Goal: Task Accomplishment & Management: Manage account settings

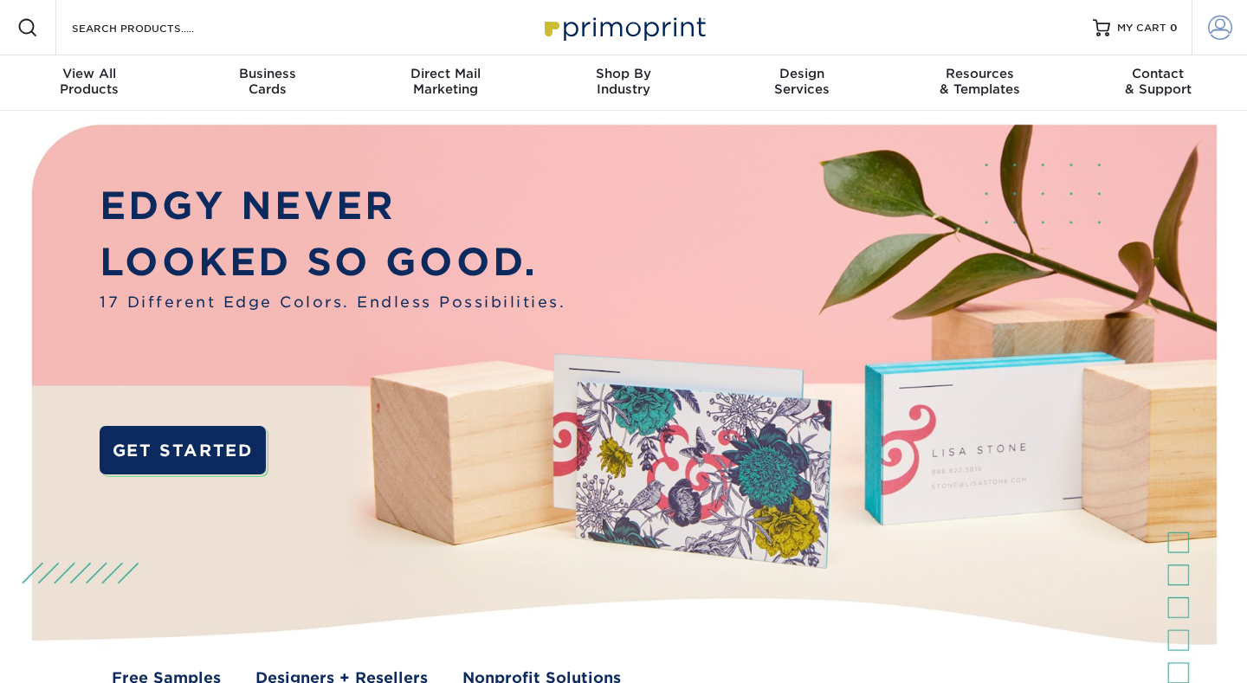
click at [1218, 23] on span at bounding box center [1220, 28] width 24 height 24
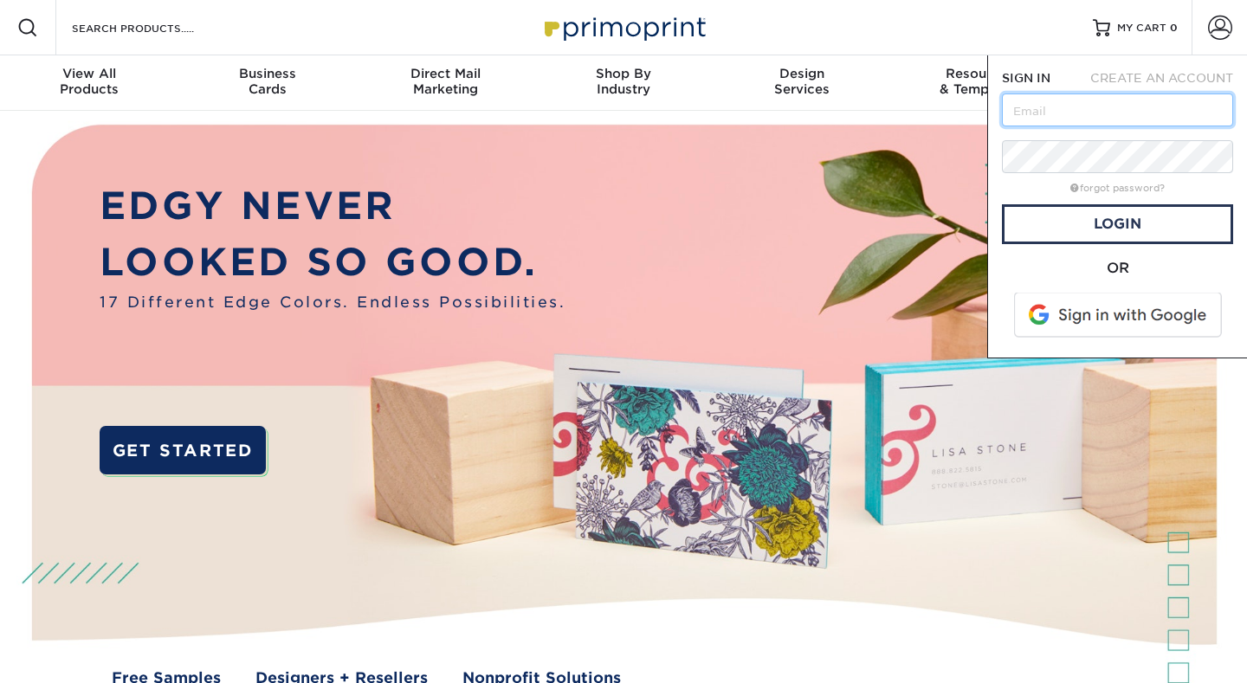
type input "[EMAIL_ADDRESS][DOMAIN_NAME]"
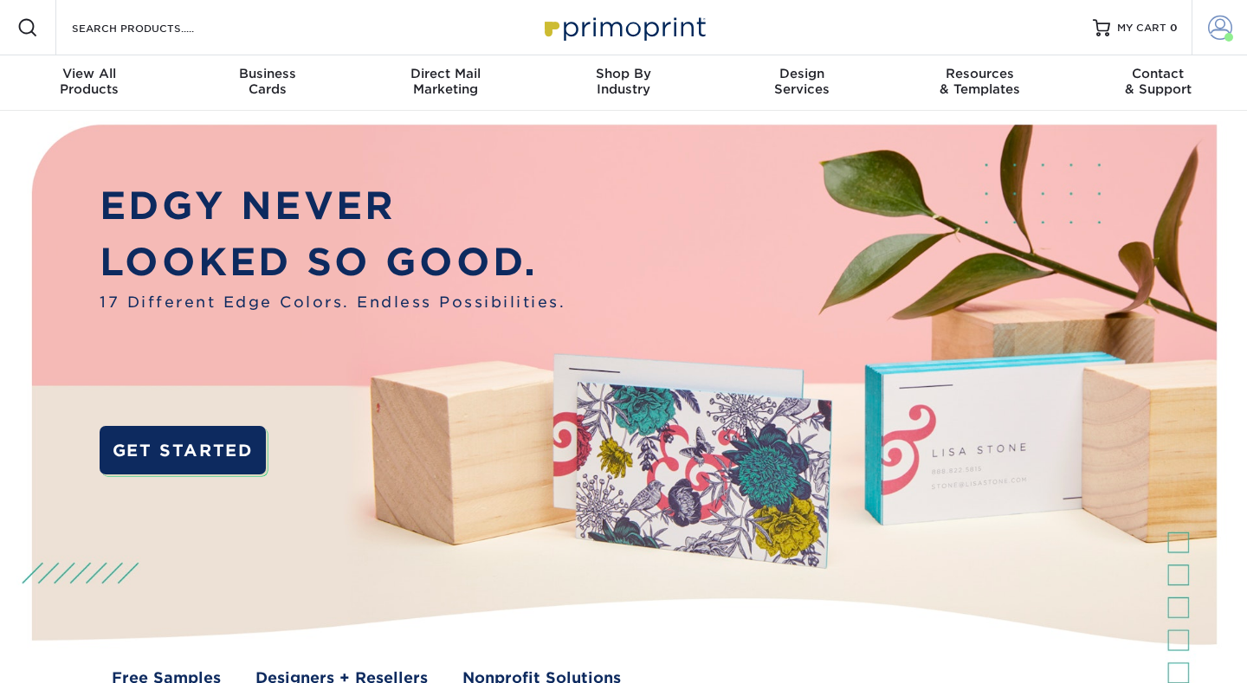
click at [1211, 24] on span at bounding box center [1220, 28] width 24 height 24
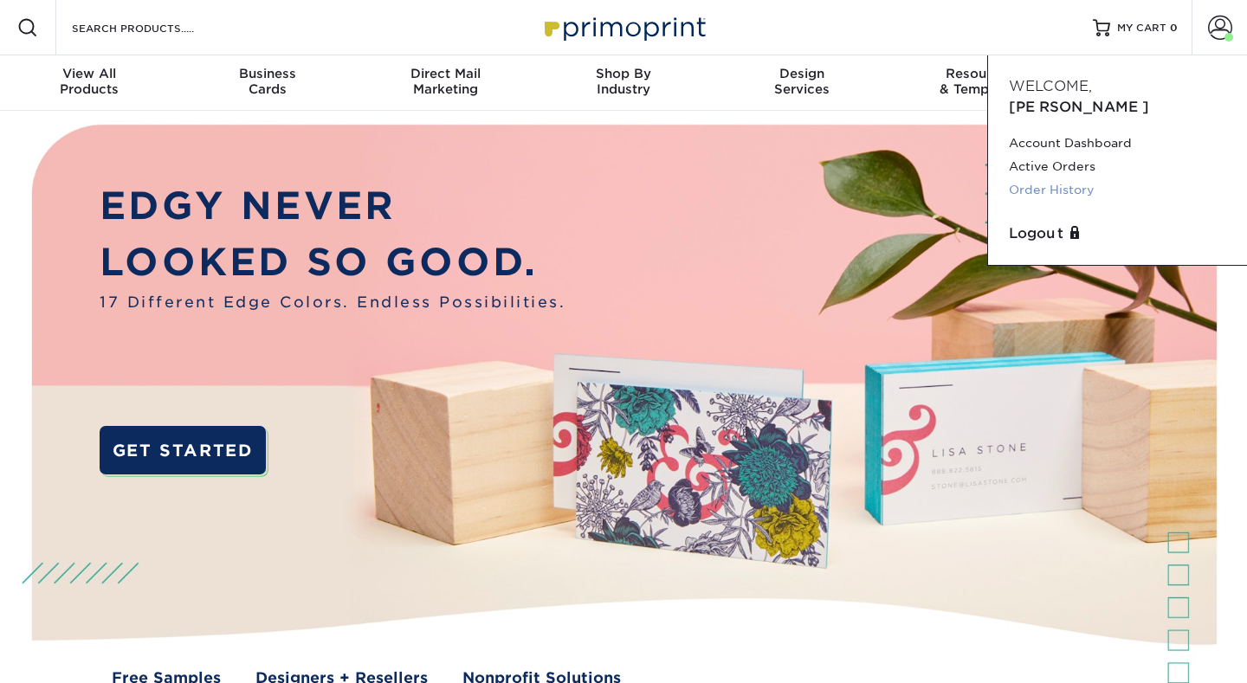
click at [1054, 178] on link "Order History" at bounding box center [1117, 189] width 217 height 23
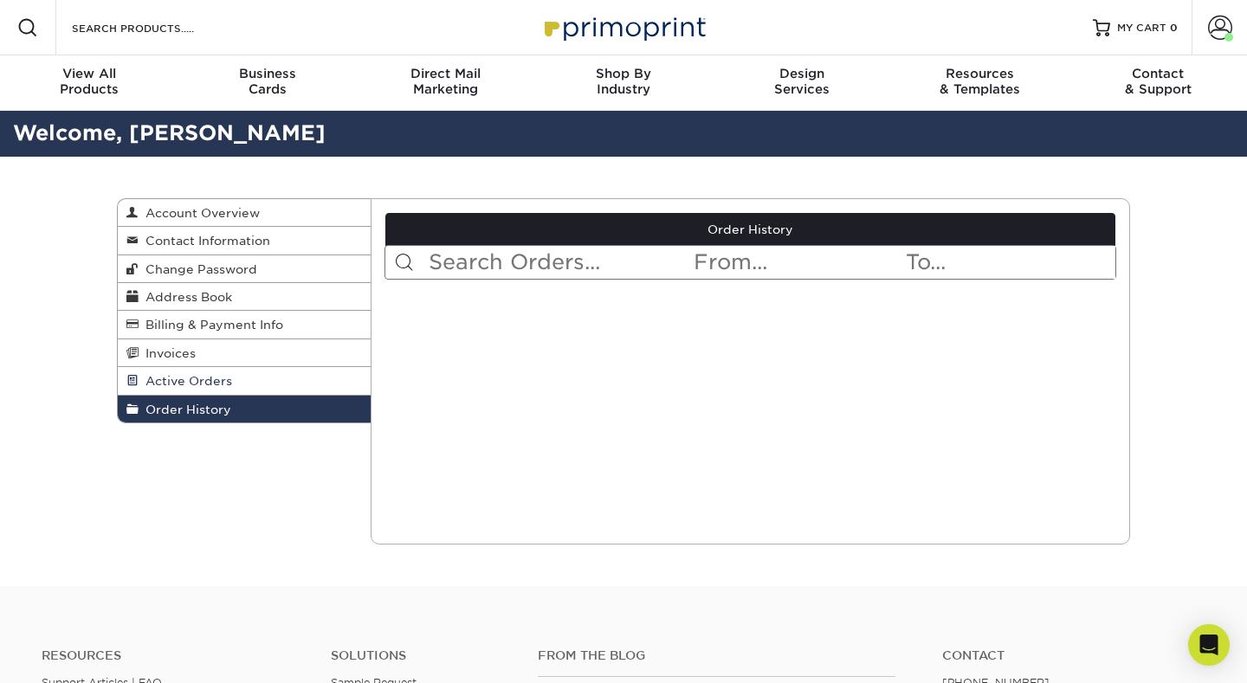
click at [267, 377] on link "Active Orders" at bounding box center [244, 381] width 253 height 28
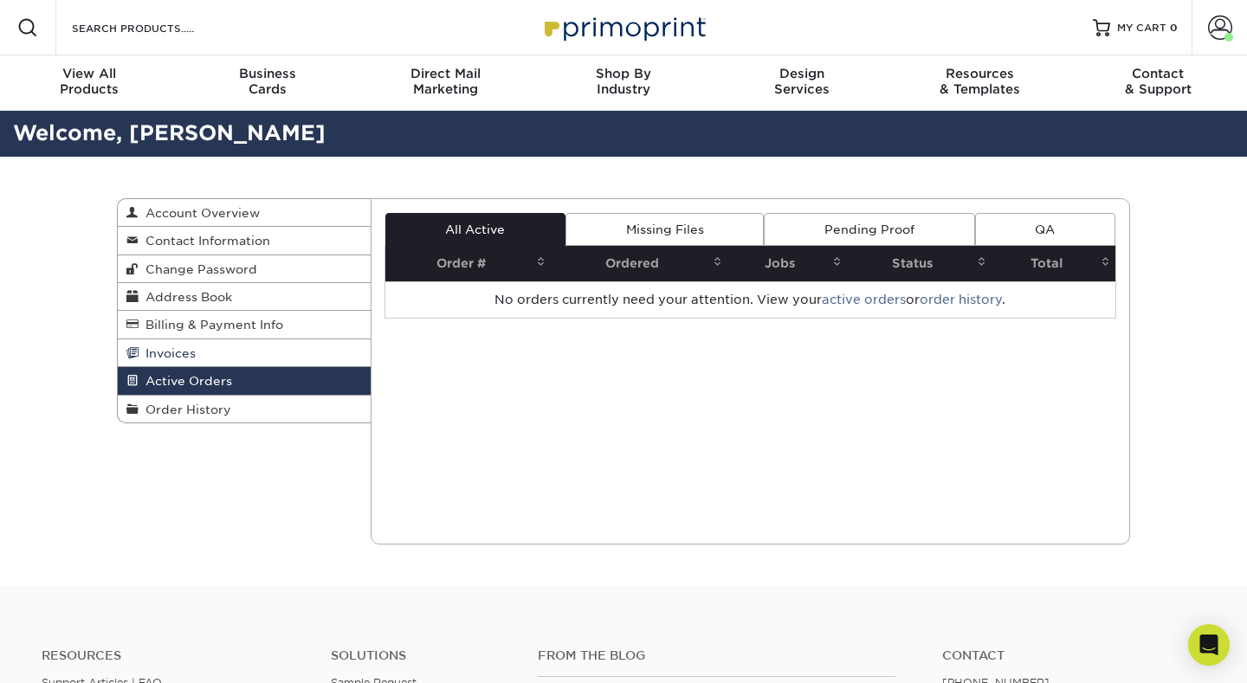
click at [264, 352] on link "Invoices" at bounding box center [244, 353] width 253 height 28
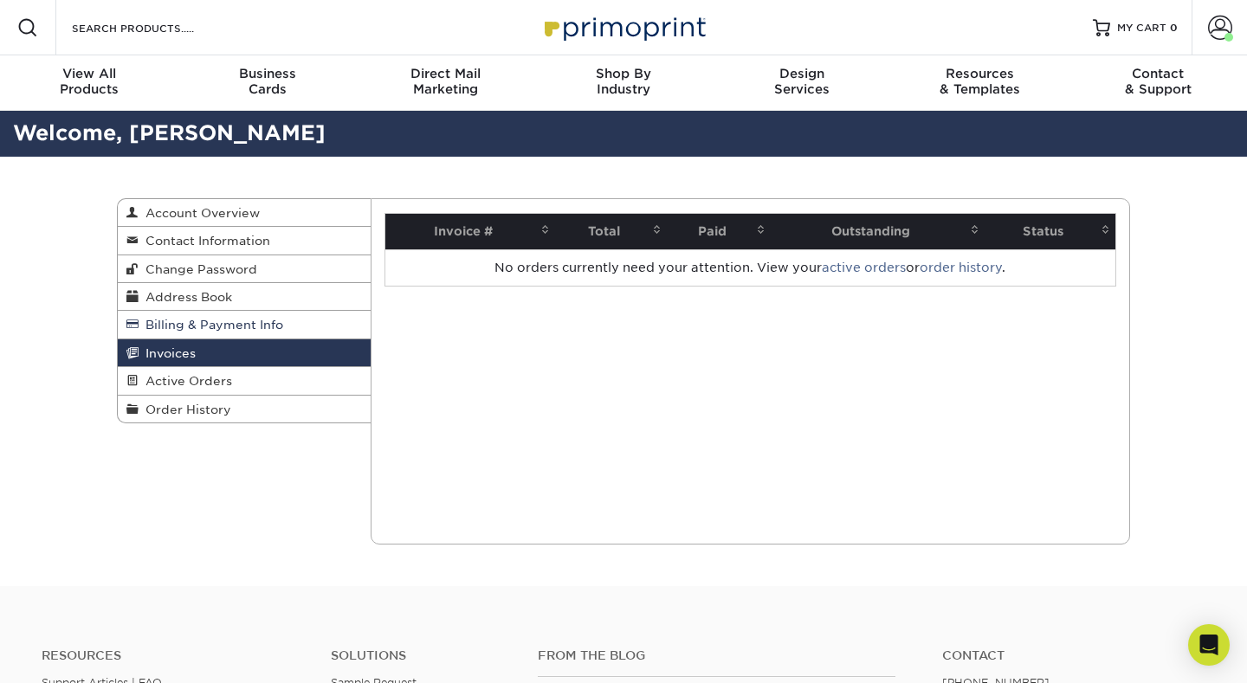
click at [267, 326] on span "Billing & Payment Info" at bounding box center [211, 325] width 145 height 14
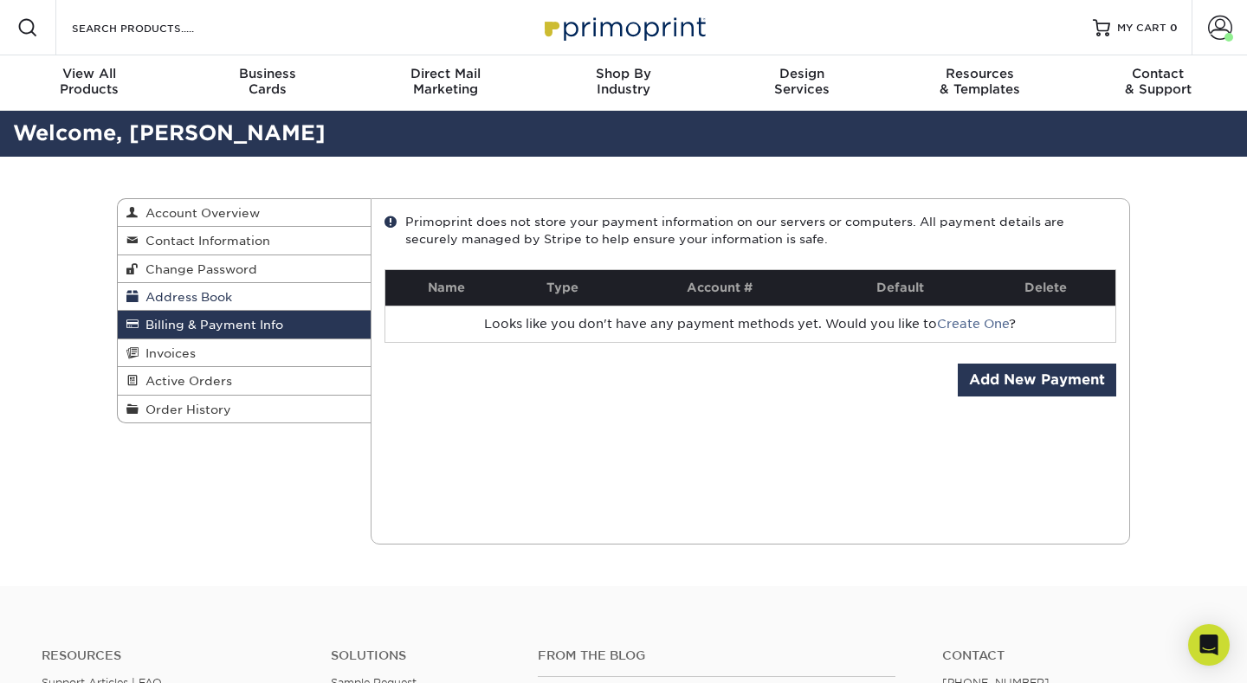
click at [261, 296] on link "Address Book" at bounding box center [244, 297] width 253 height 28
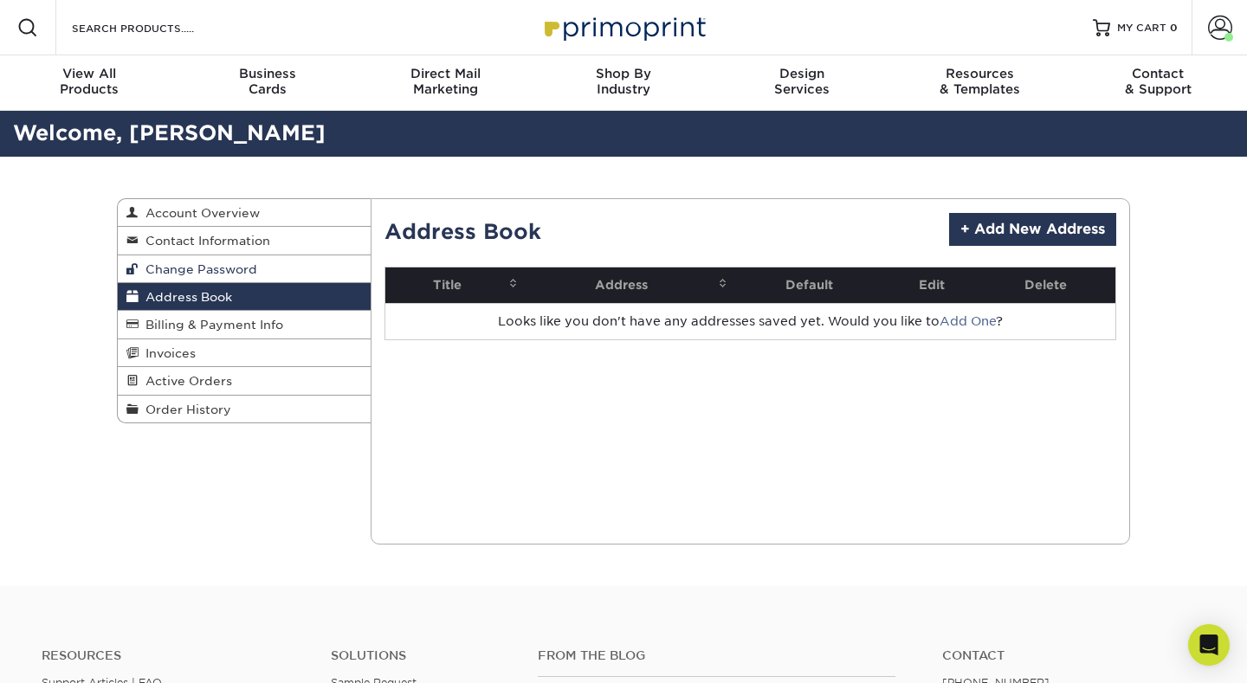
click at [265, 272] on link "Change Password" at bounding box center [244, 269] width 253 height 28
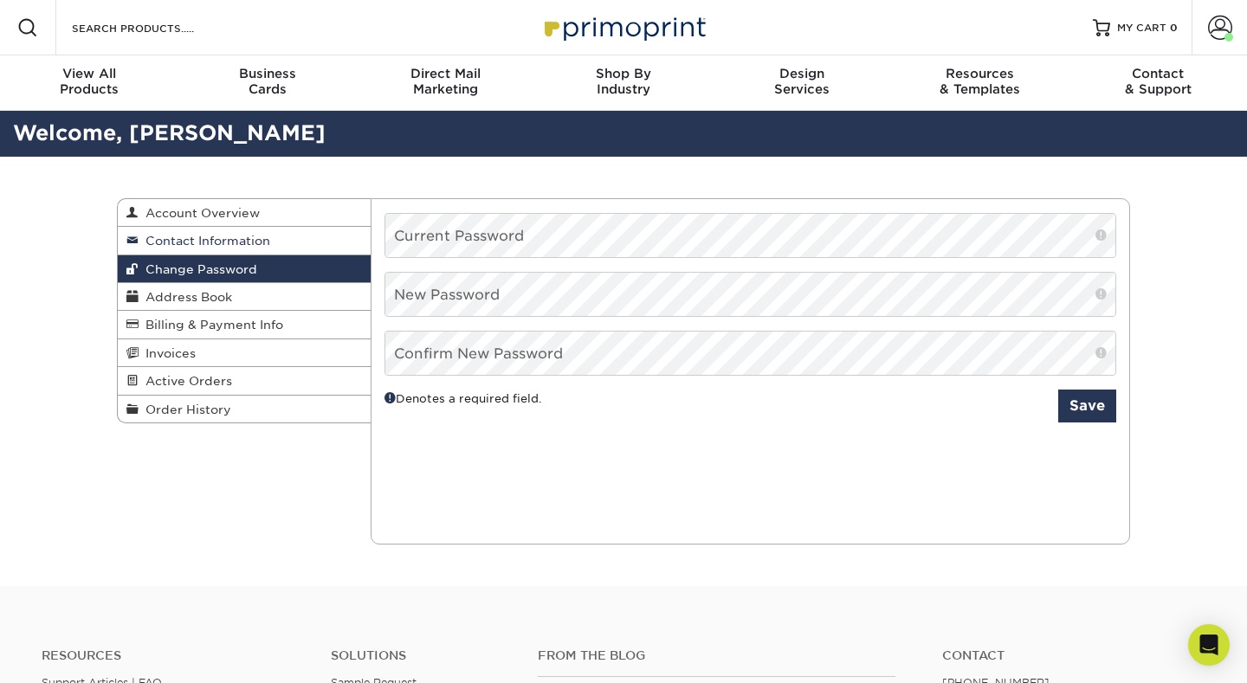
click at [276, 227] on link "Contact Information" at bounding box center [244, 241] width 253 height 28
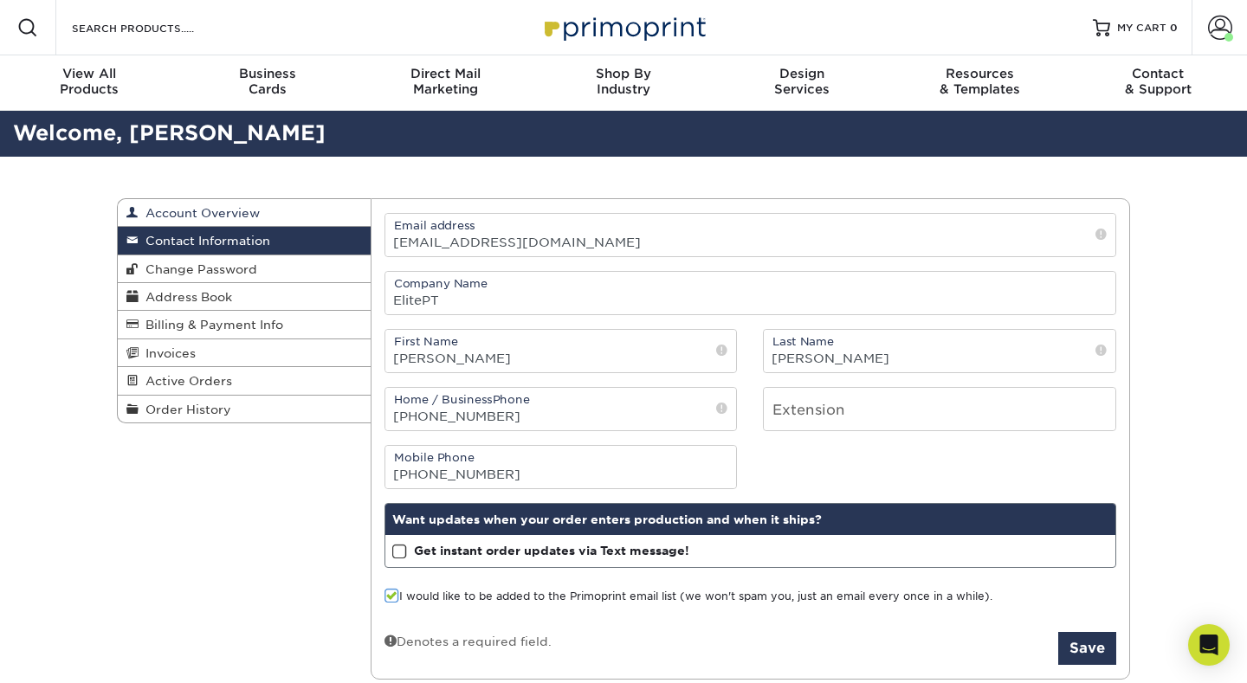
click at [278, 210] on link "Account Overview" at bounding box center [244, 213] width 253 height 28
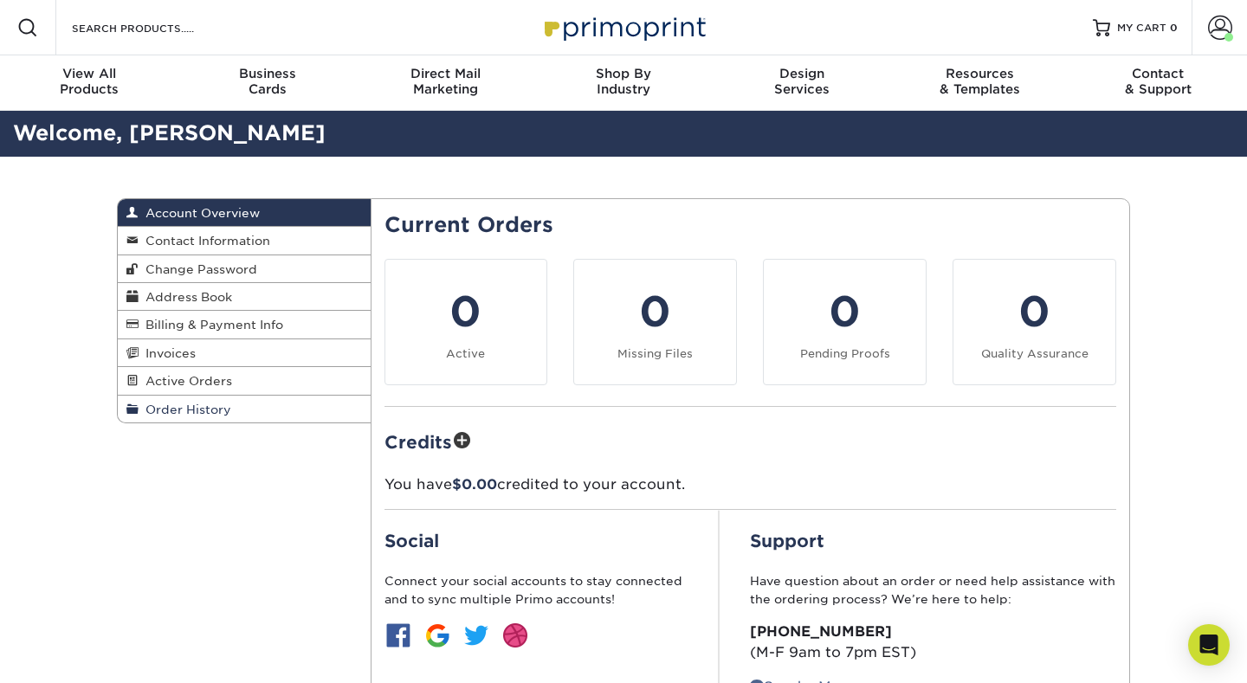
click at [235, 400] on link "Order History" at bounding box center [244, 409] width 253 height 27
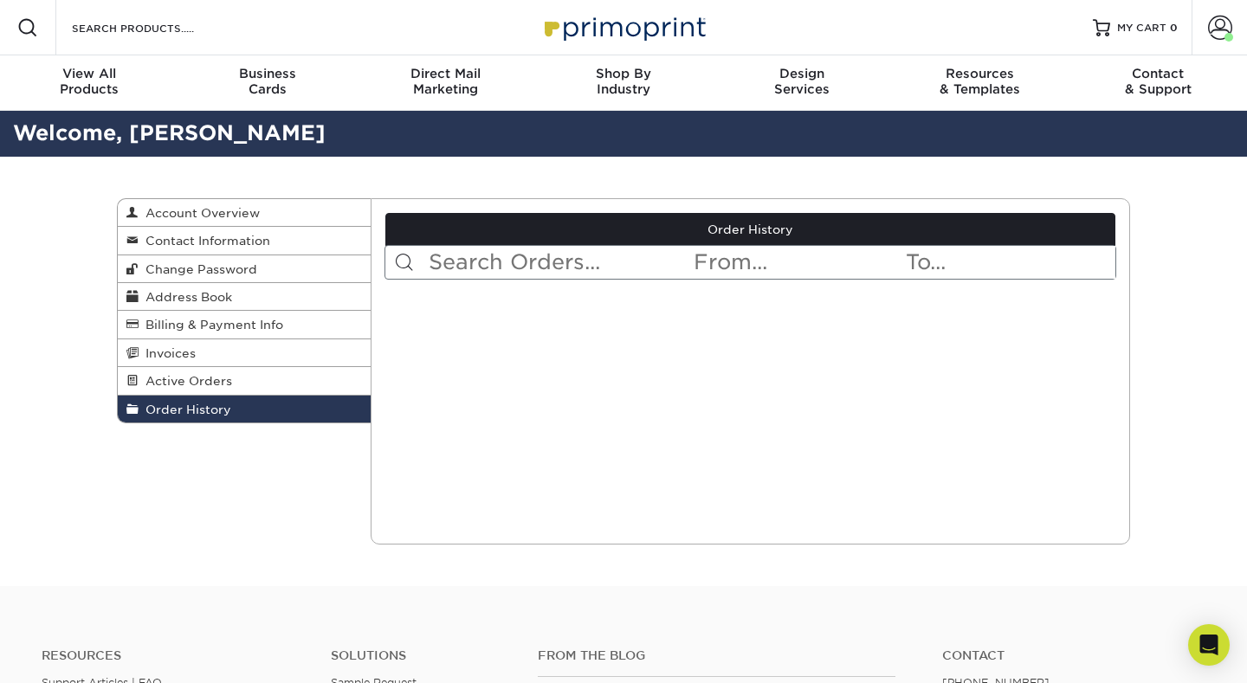
click at [471, 248] on input "text" at bounding box center [560, 262] width 266 height 33
click at [212, 350] on link "Invoices" at bounding box center [244, 353] width 253 height 28
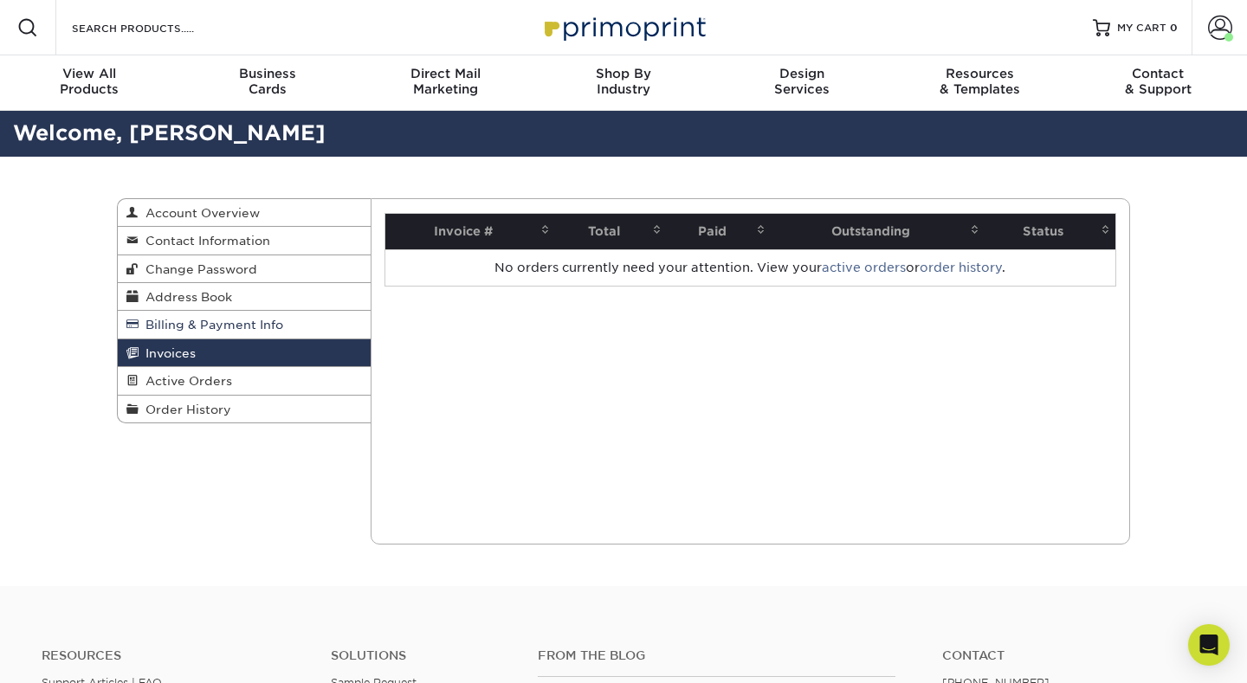
click at [190, 318] on span "Billing & Payment Info" at bounding box center [211, 325] width 145 height 14
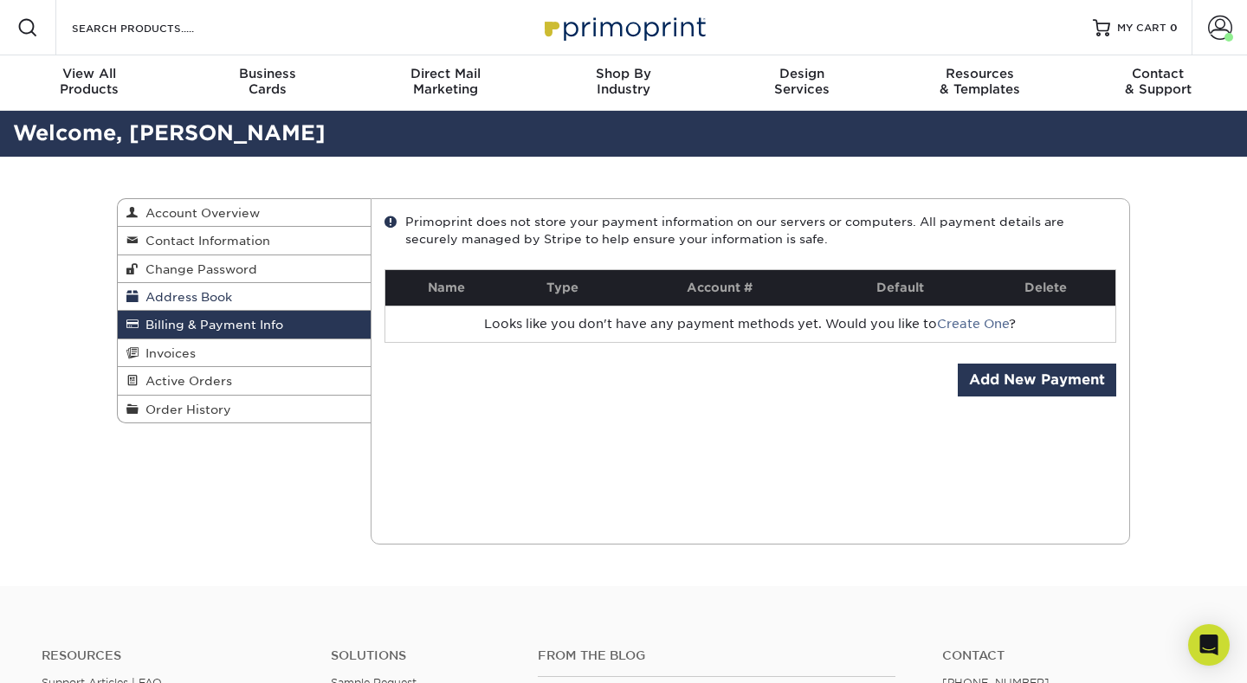
click at [197, 291] on span "Address Book" at bounding box center [185, 297] width 93 height 14
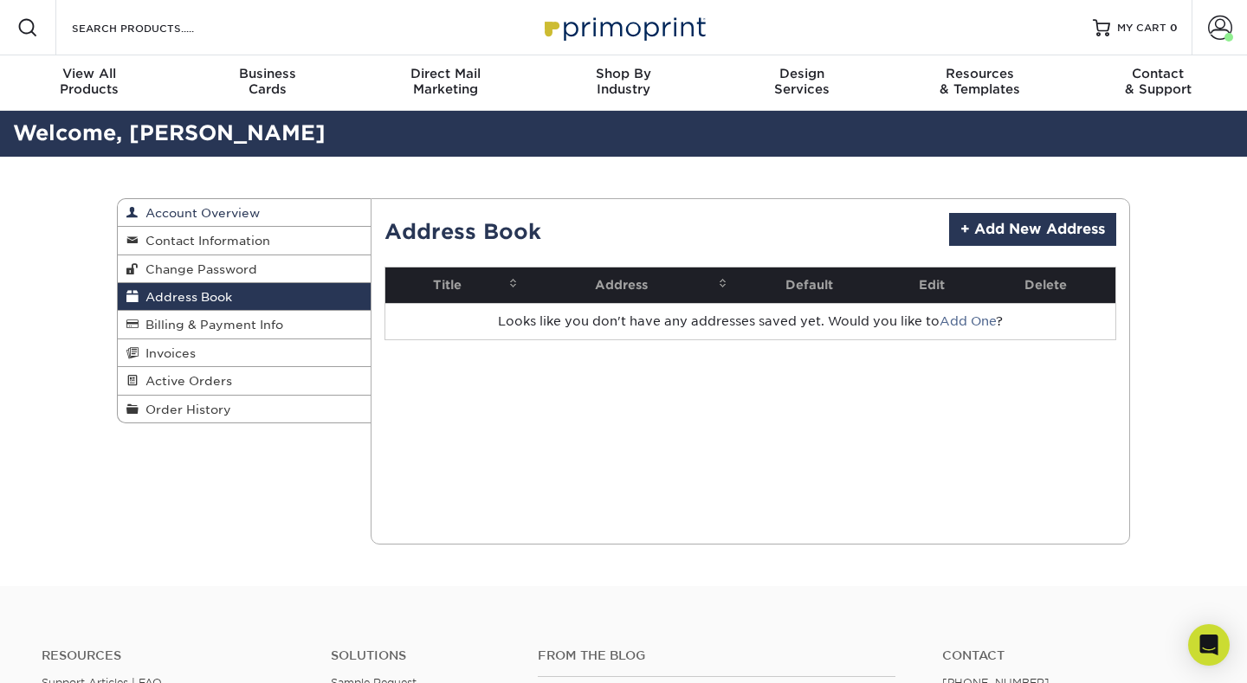
click at [229, 203] on link "Account Overview" at bounding box center [244, 213] width 253 height 28
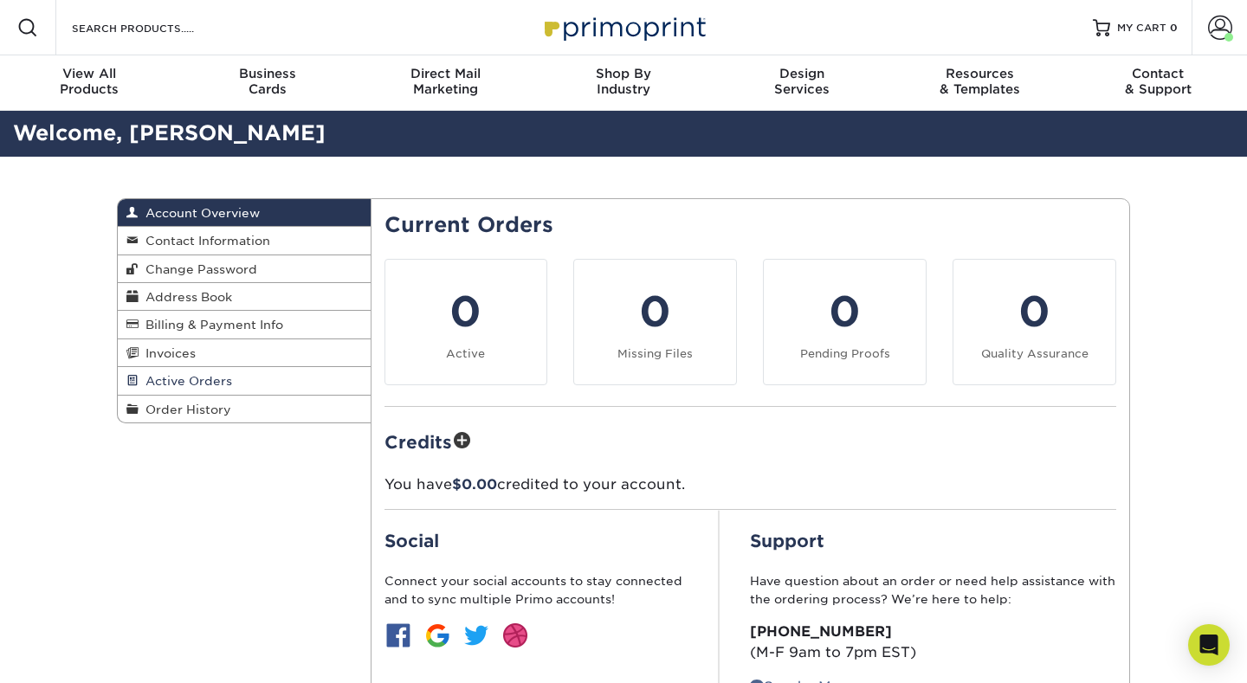
click at [201, 380] on span "Active Orders" at bounding box center [185, 381] width 93 height 14
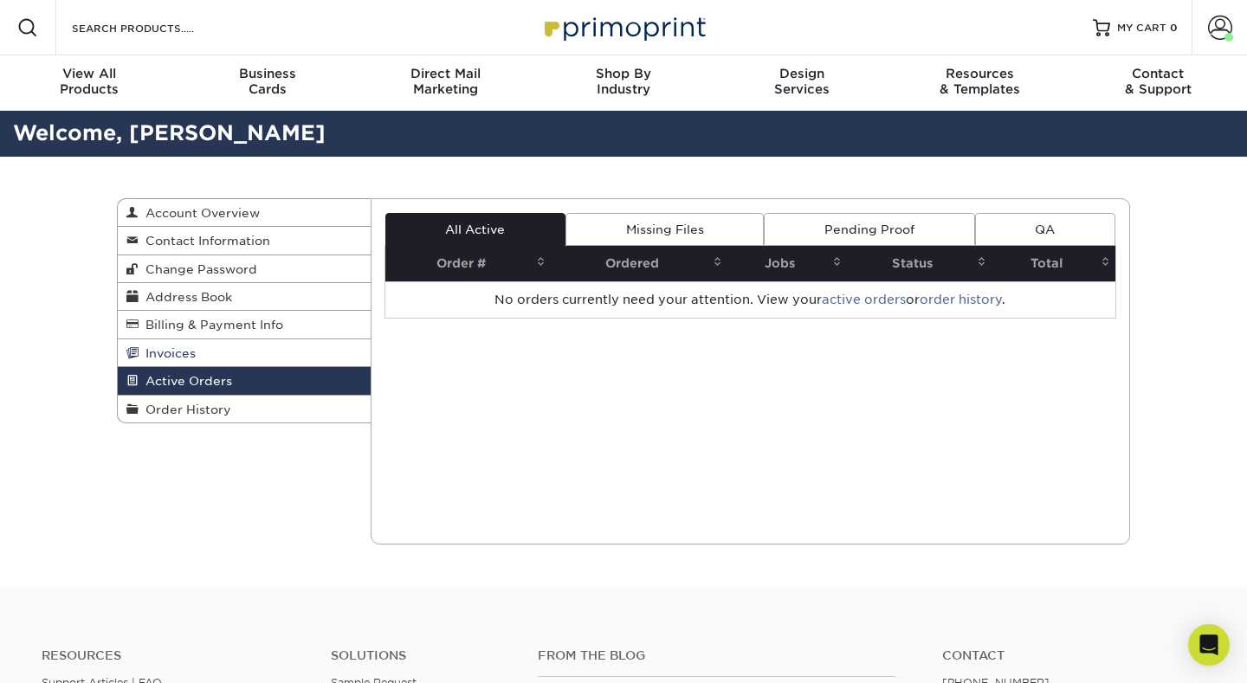
click at [175, 350] on span "Invoices" at bounding box center [167, 353] width 57 height 14
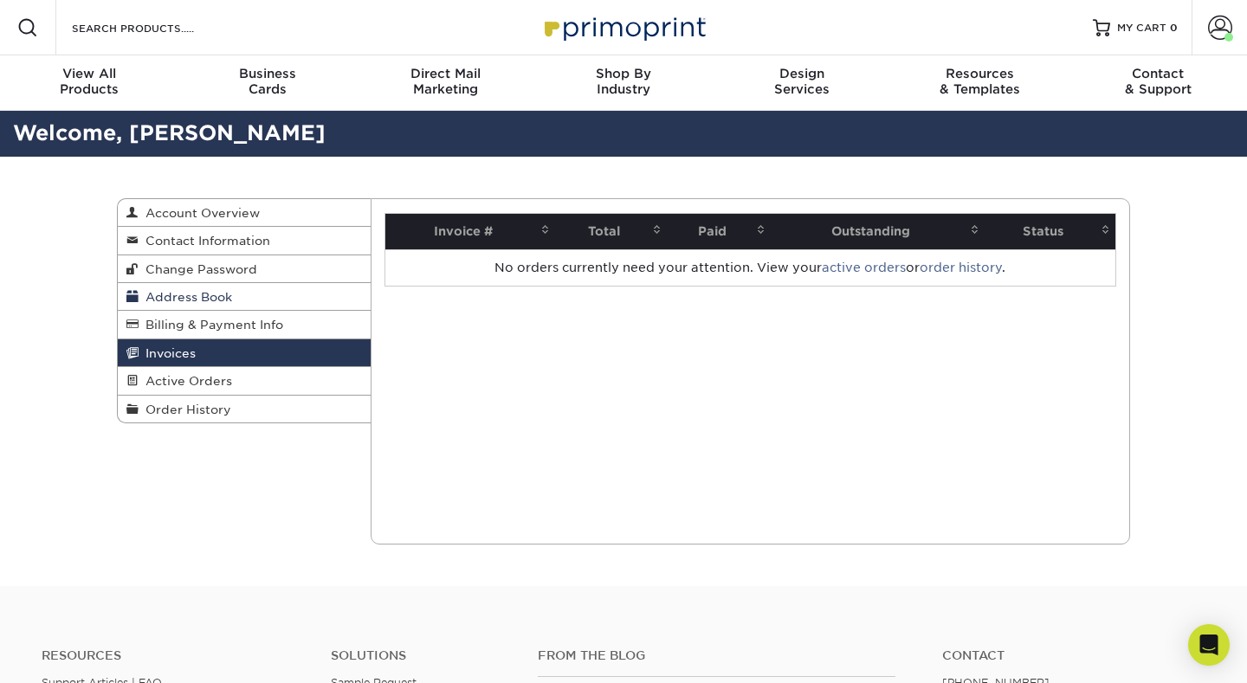
click at [192, 294] on span "Address Book" at bounding box center [185, 297] width 93 height 14
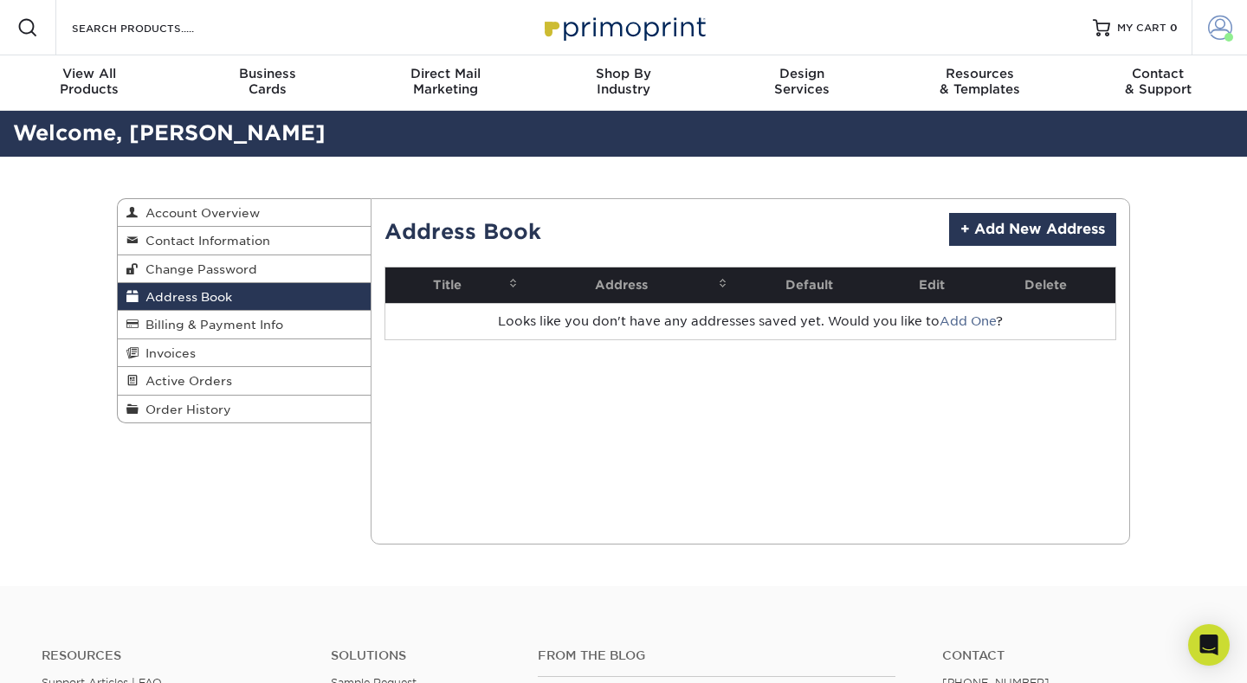
click at [1217, 30] on span at bounding box center [1220, 28] width 24 height 24
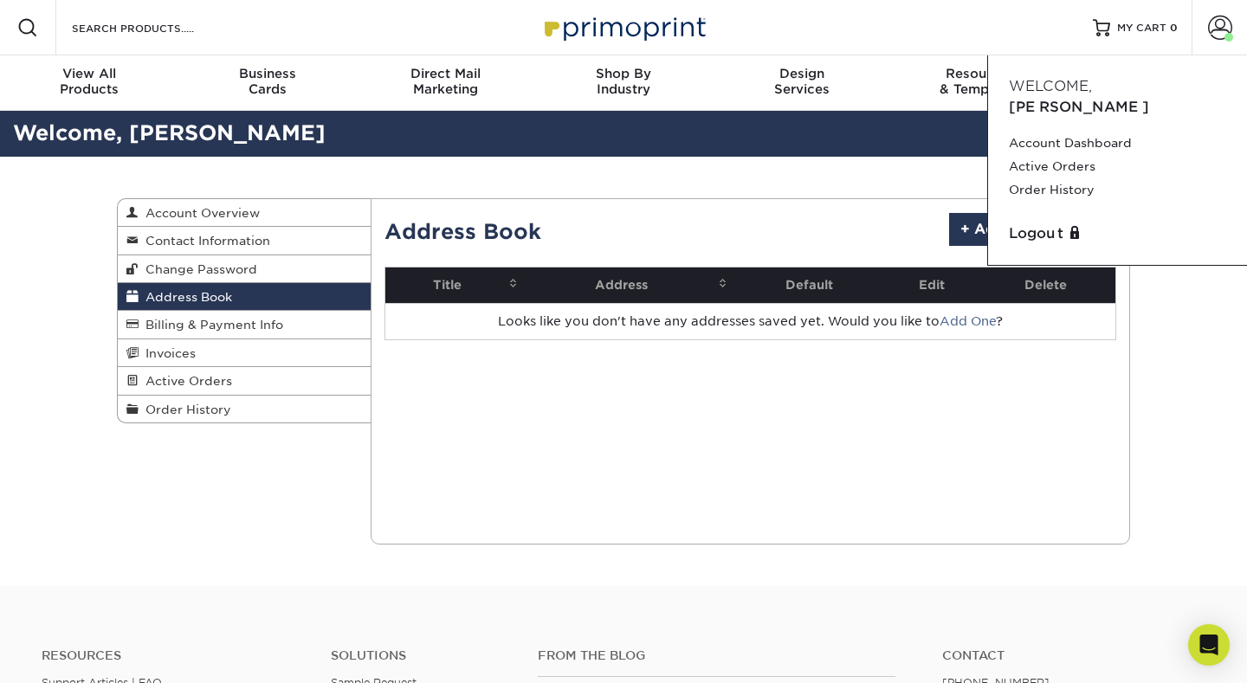
click at [213, 491] on div "Address Book Account Overview Contact Information Change Password Address Book …" at bounding box center [623, 371] width 1039 height 429
